Goal: Transaction & Acquisition: Purchase product/service

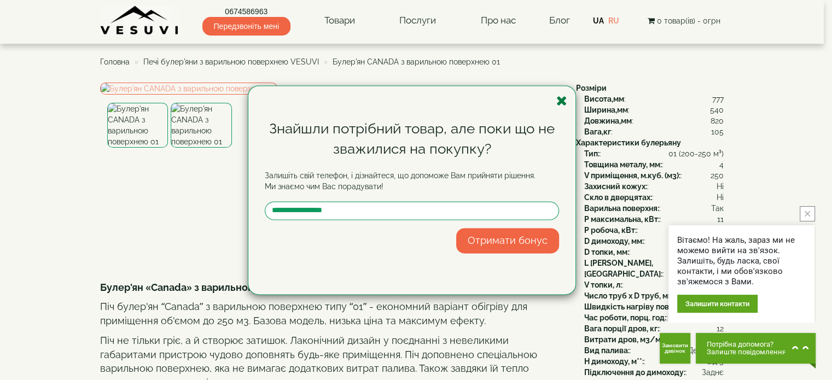
click at [561, 100] on icon "button" at bounding box center [561, 101] width 11 height 14
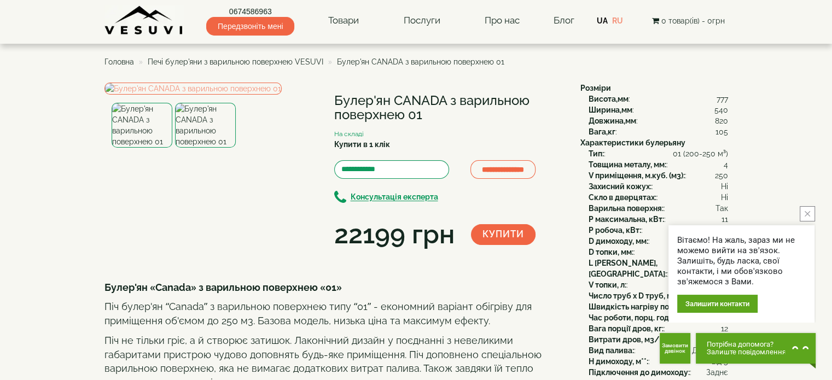
click at [192, 60] on span "Печі булер'яни з варильною поверхнею VESUVI" at bounding box center [236, 61] width 176 height 9
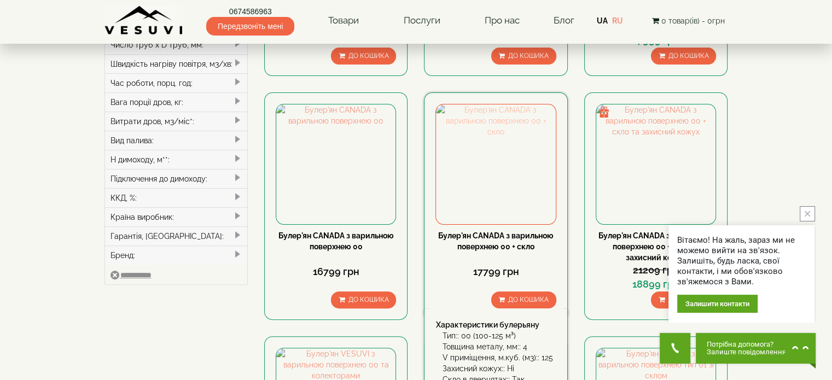
scroll to position [328, 0]
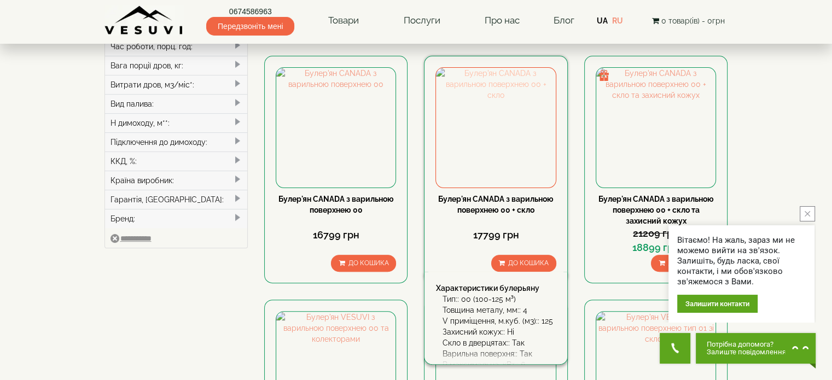
click at [506, 159] on img at bounding box center [495, 127] width 119 height 119
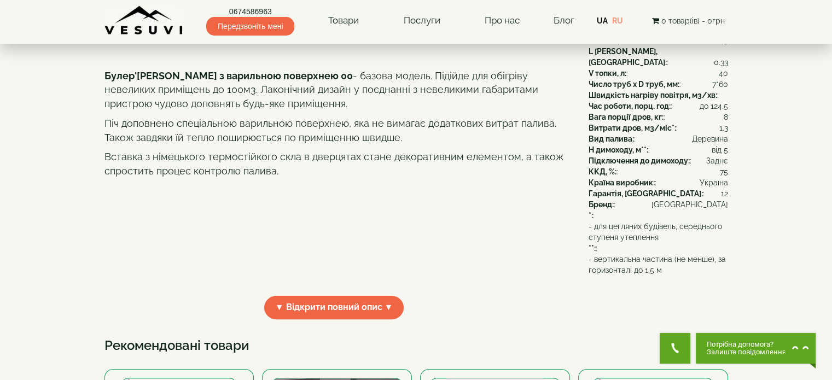
scroll to position [219, 0]
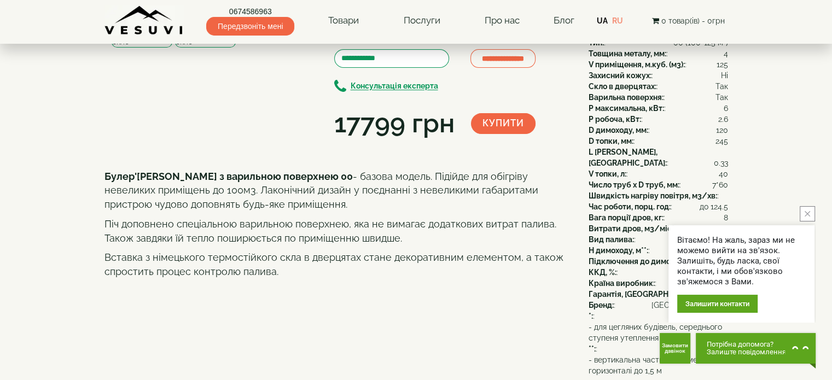
scroll to position [109, 0]
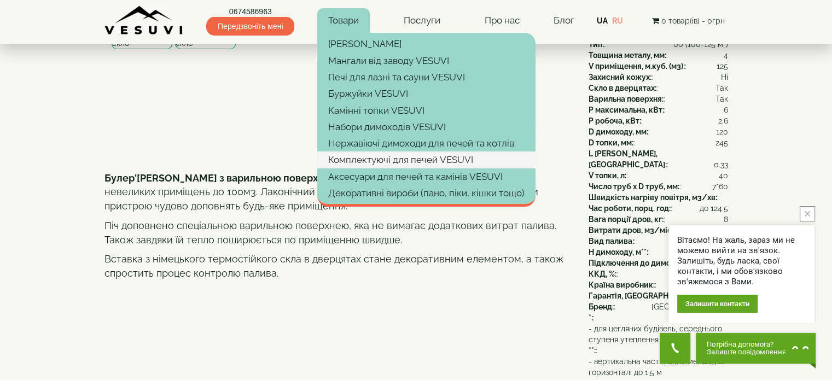
click at [408, 161] on link "Комплектуючі для печей VESUVI" at bounding box center [426, 160] width 218 height 16
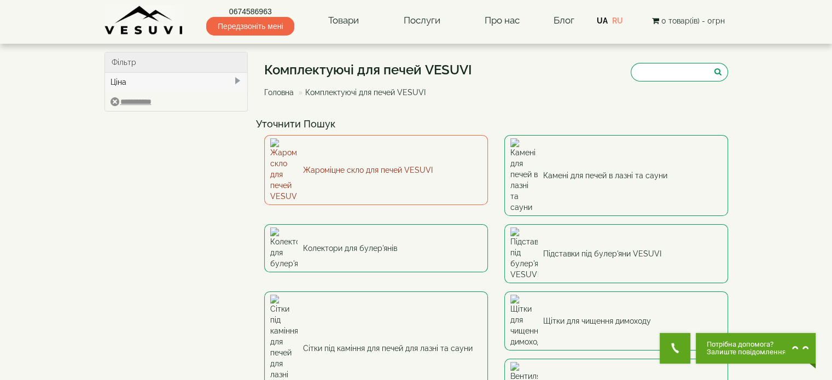
click at [414, 154] on link "Жароміцне скло для печей VESUVI" at bounding box center [376, 170] width 224 height 70
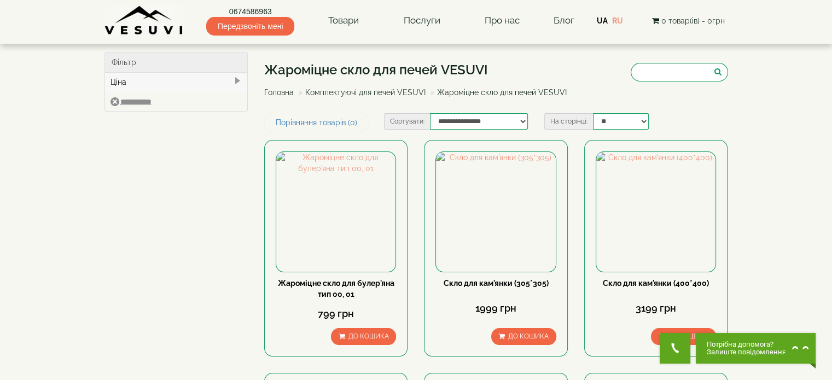
scroll to position [36, 0]
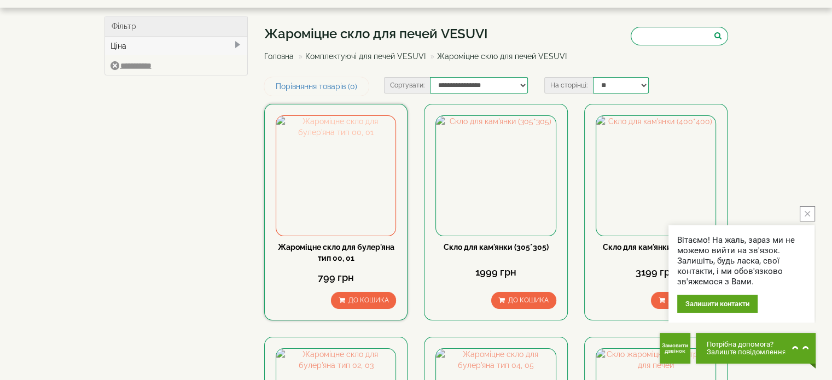
click at [345, 175] on img at bounding box center [335, 175] width 119 height 119
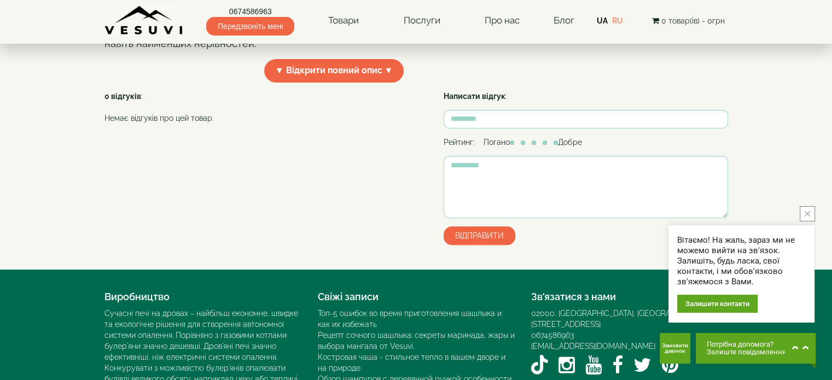
scroll to position [328, 0]
